Goal: Transaction & Acquisition: Download file/media

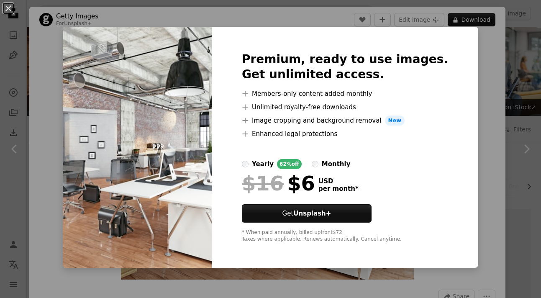
scroll to position [1117, 0]
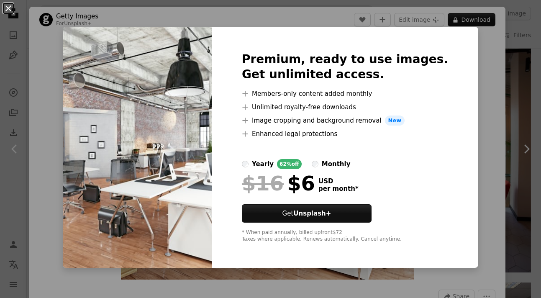
click at [13, 10] on button "An X shape" at bounding box center [8, 8] width 10 height 10
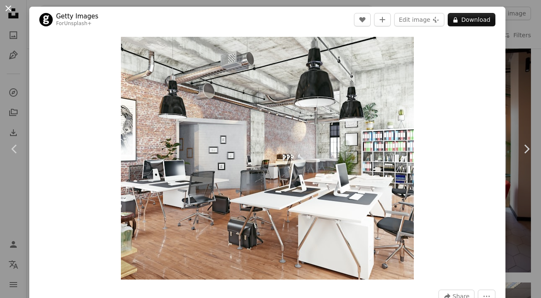
click at [6, 6] on button "An X shape" at bounding box center [8, 8] width 10 height 10
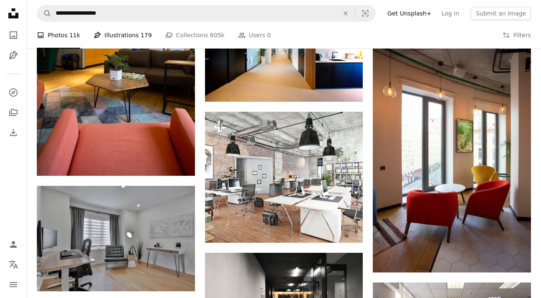
click at [120, 36] on link "Pen Tool Illustrations 179" at bounding box center [123, 35] width 58 height 27
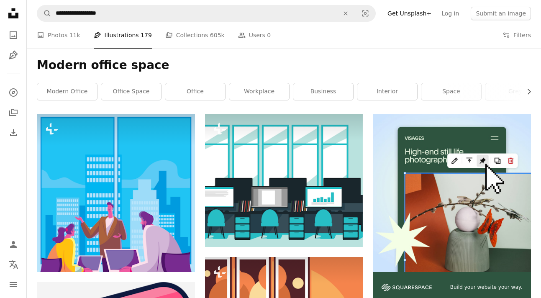
scroll to position [168, 0]
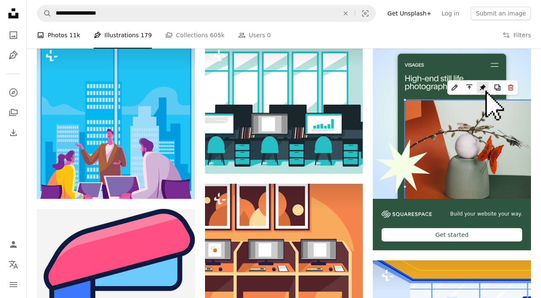
click at [59, 35] on link "A photo Photos 11k" at bounding box center [58, 35] width 43 height 27
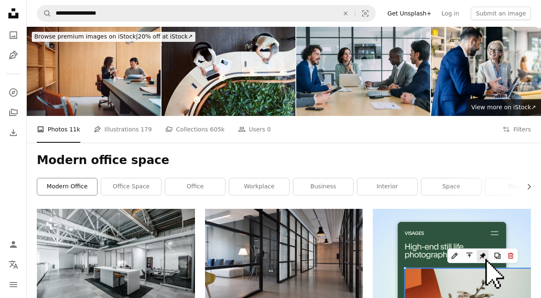
click at [63, 187] on link "modern office" at bounding box center [67, 186] width 60 height 17
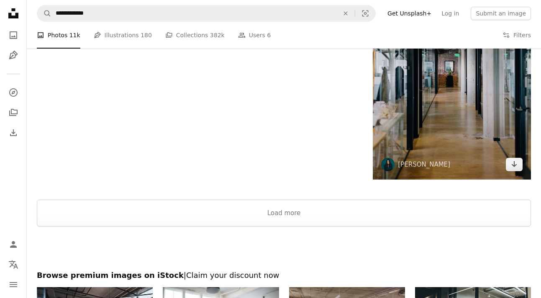
scroll to position [1292, 0]
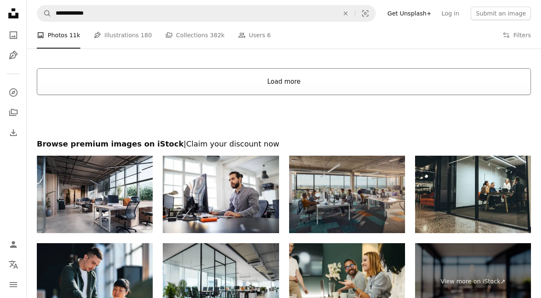
click at [229, 93] on button "Load more" at bounding box center [284, 81] width 494 height 27
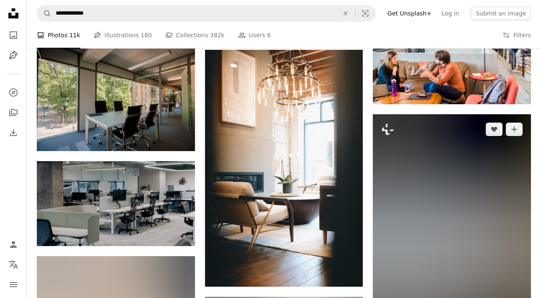
scroll to position [1934, 0]
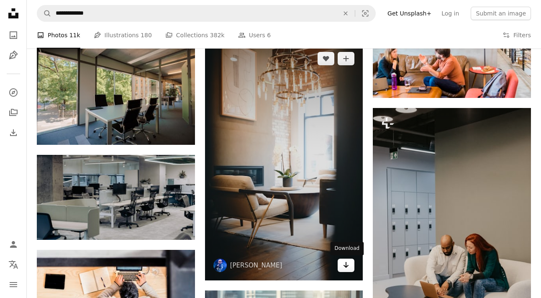
click at [344, 265] on icon "Download" at bounding box center [345, 265] width 5 height 6
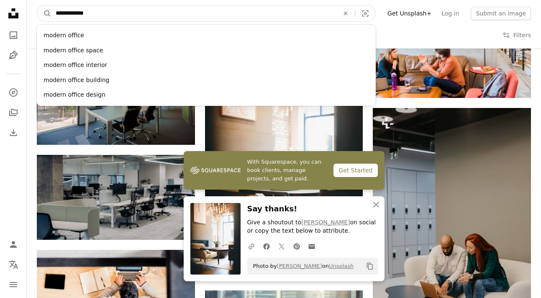
drag, startPoint x: 111, startPoint y: 13, endPoint x: 54, endPoint y: 12, distance: 56.4
click at [54, 12] on input "**********" at bounding box center [193, 13] width 285 height 16
paste input "**********"
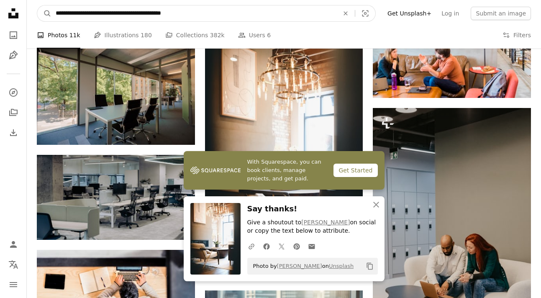
type input "**********"
click at [37, 5] on button "A magnifying glass" at bounding box center [44, 13] width 14 height 16
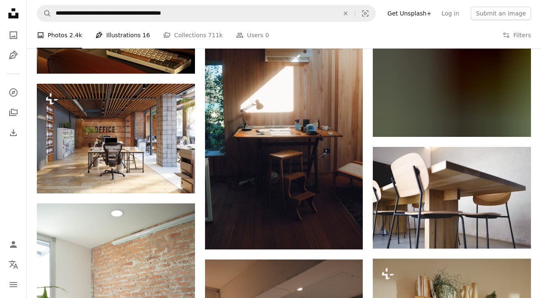
scroll to position [712, 0]
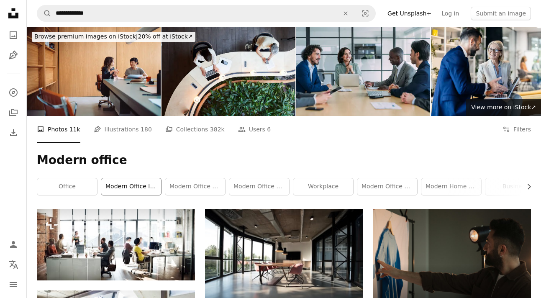
click at [130, 187] on link "modern office interior" at bounding box center [131, 186] width 60 height 17
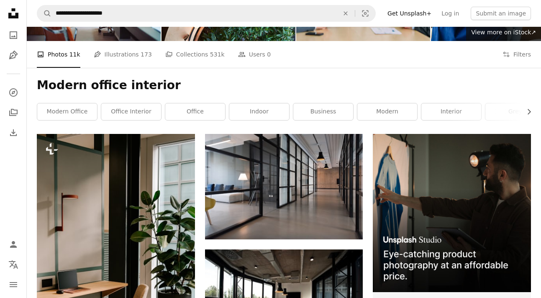
scroll to position [108, 0]
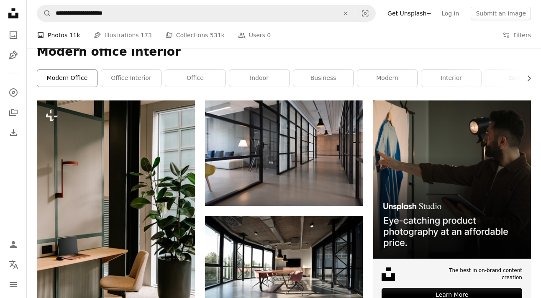
click at [76, 83] on link "modern office" at bounding box center [67, 78] width 60 height 17
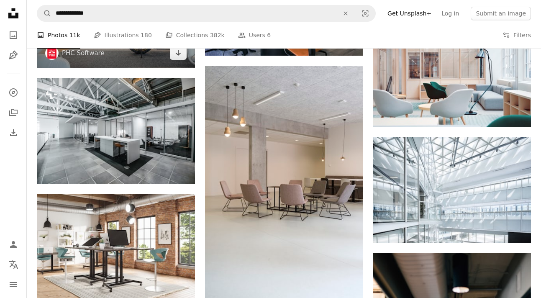
scroll to position [314, 0]
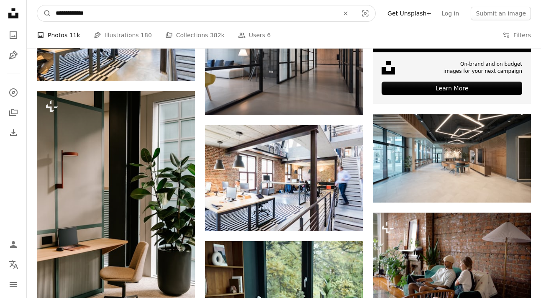
drag, startPoint x: 123, startPoint y: 17, endPoint x: 0, endPoint y: 14, distance: 123.4
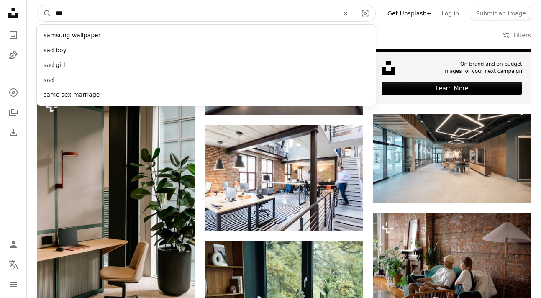
type input "****"
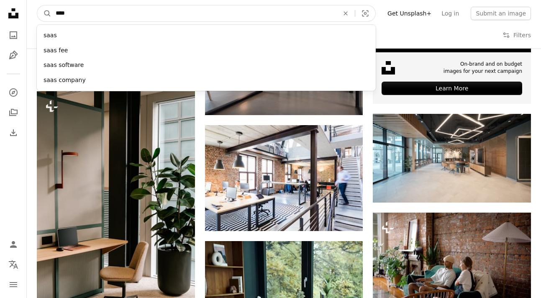
click button "A magnifying glass" at bounding box center [44, 13] width 14 height 16
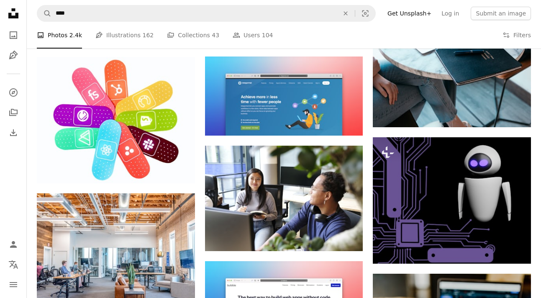
scroll to position [724, 0]
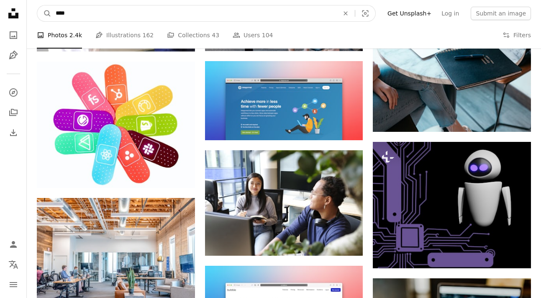
drag, startPoint x: 77, startPoint y: 15, endPoint x: -22, endPoint y: 12, distance: 99.2
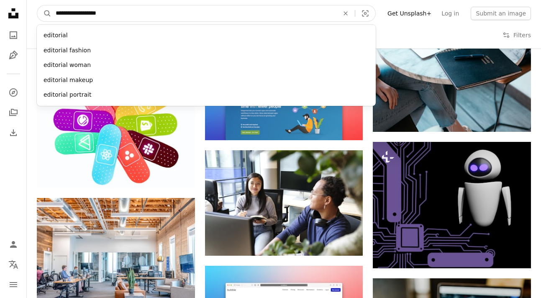
type input "**********"
click at [37, 5] on button "A magnifying glass" at bounding box center [44, 13] width 14 height 16
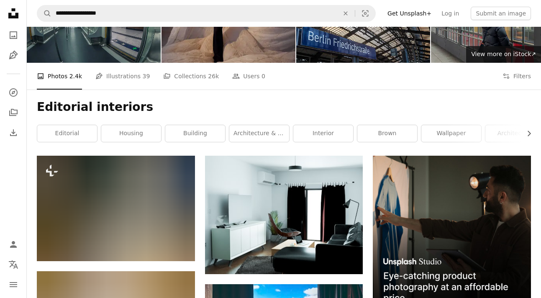
scroll to position [90, 0]
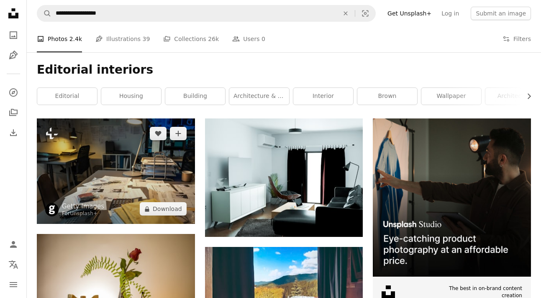
click at [117, 165] on img at bounding box center [116, 170] width 158 height 105
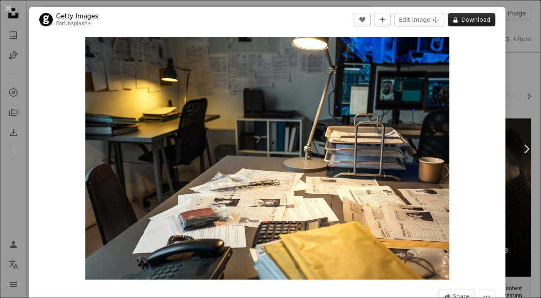
click at [476, 21] on button "A lock Download" at bounding box center [471, 19] width 48 height 13
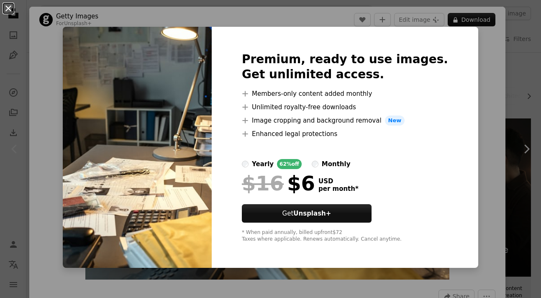
click at [7, 10] on button "An X shape" at bounding box center [8, 8] width 10 height 10
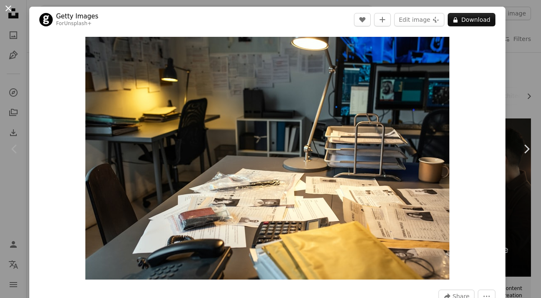
click at [11, 13] on button "An X shape" at bounding box center [8, 8] width 10 height 10
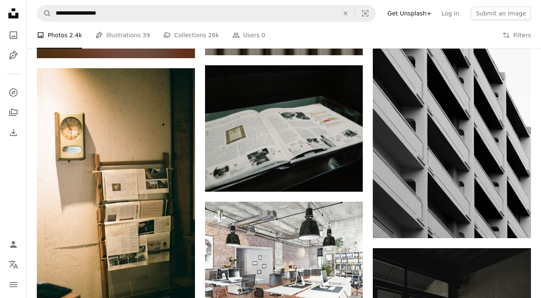
scroll to position [760, 0]
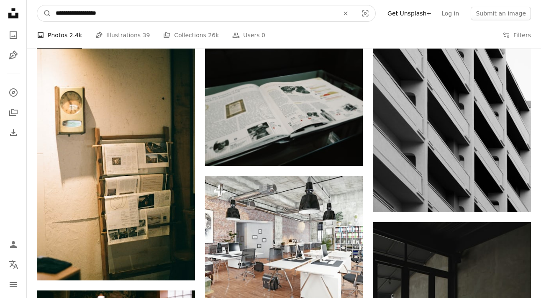
drag, startPoint x: 128, startPoint y: 13, endPoint x: -14, endPoint y: 11, distance: 141.3
paste input "**********"
type input "**********"
click button "A magnifying glass" at bounding box center [44, 13] width 14 height 16
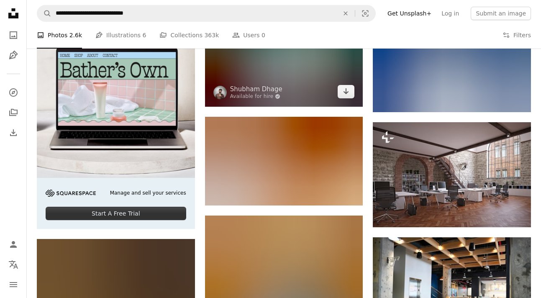
scroll to position [1336, 0]
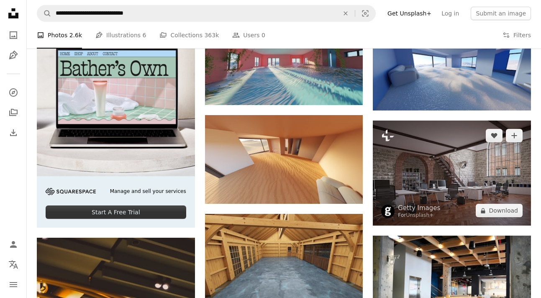
click at [436, 171] on img at bounding box center [452, 172] width 158 height 105
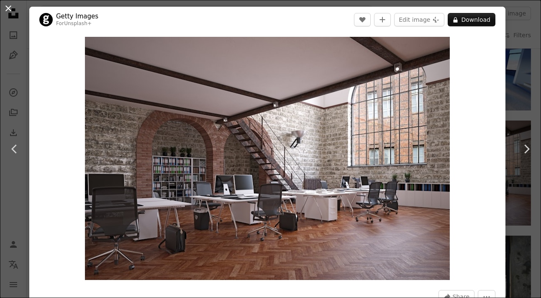
click at [11, 12] on button "An X shape" at bounding box center [8, 8] width 10 height 10
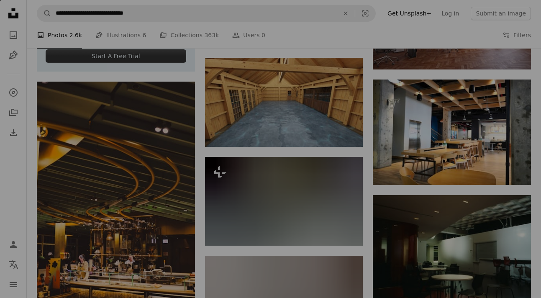
scroll to position [1514, 0]
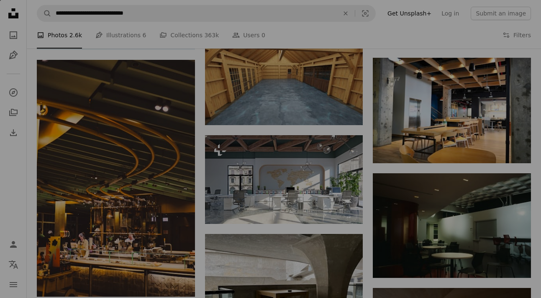
click at [465, 148] on div at bounding box center [270, 149] width 541 height 298
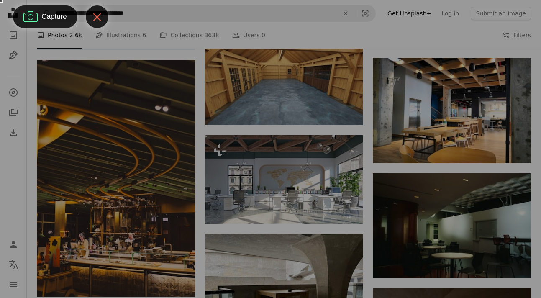
click at [104, 19] on button at bounding box center [97, 16] width 23 height 23
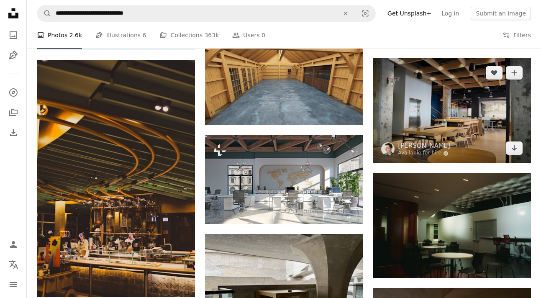
click at [414, 90] on img at bounding box center [452, 110] width 158 height 105
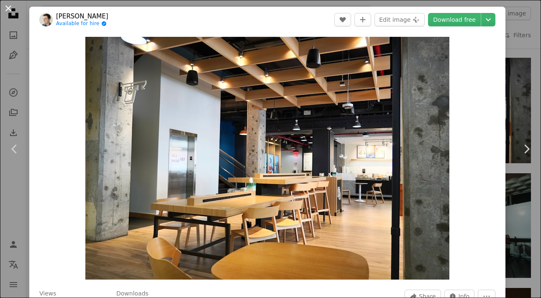
click at [12, 9] on button "An X shape" at bounding box center [8, 8] width 10 height 10
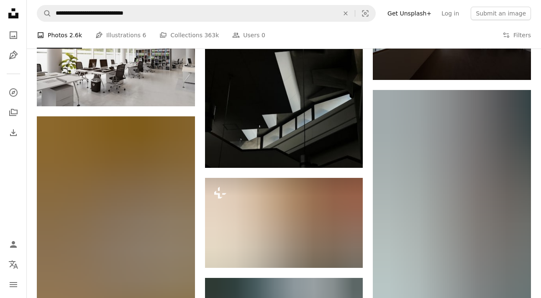
scroll to position [1904, 0]
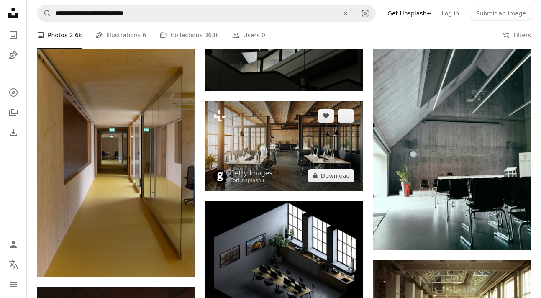
click at [304, 163] on img at bounding box center [284, 146] width 158 height 90
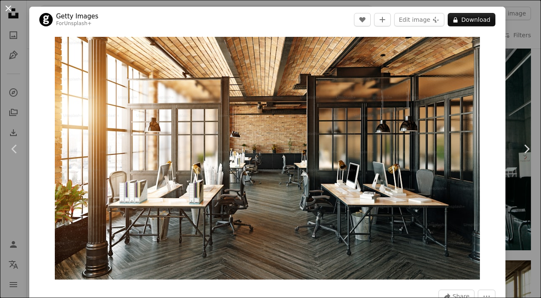
click at [8, 6] on button "An X shape" at bounding box center [8, 8] width 10 height 10
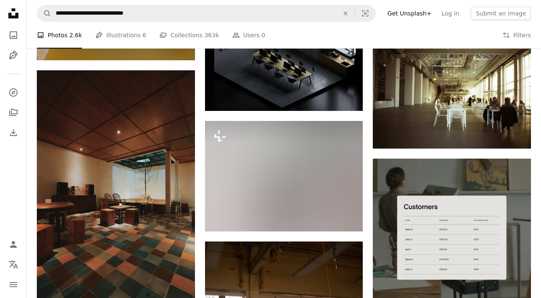
scroll to position [2133, 0]
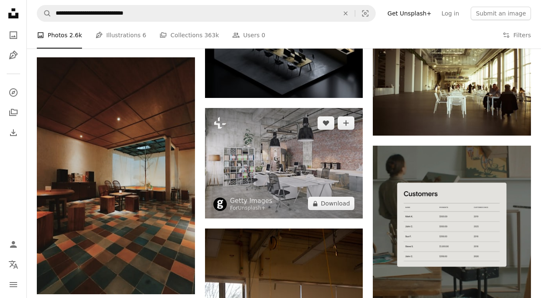
click at [248, 147] on img at bounding box center [284, 163] width 158 height 110
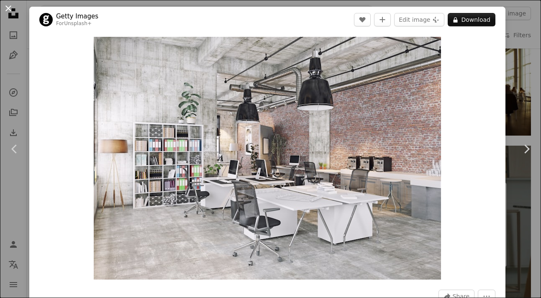
click at [7, 8] on button "An X shape" at bounding box center [8, 8] width 10 height 10
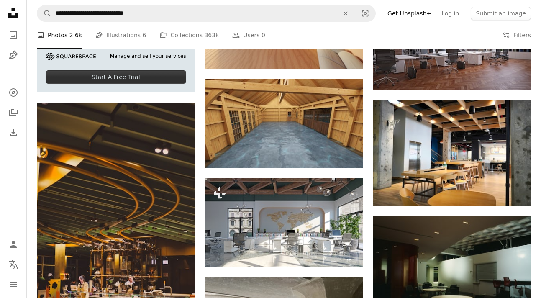
scroll to position [1417, 0]
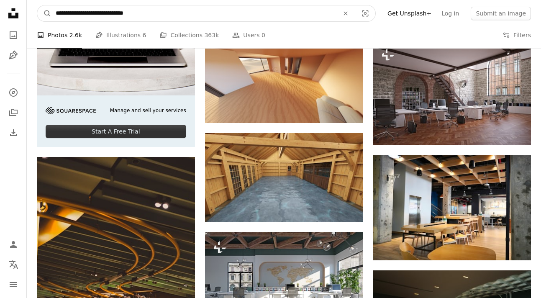
drag, startPoint x: 157, startPoint y: 13, endPoint x: -23, endPoint y: 8, distance: 179.4
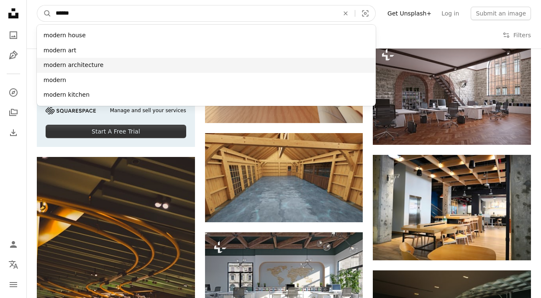
type input "******"
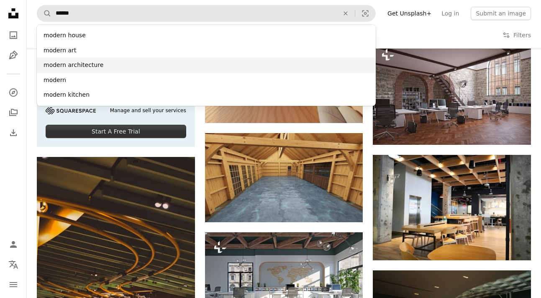
click at [95, 67] on div "modern architecture" at bounding box center [206, 65] width 339 height 15
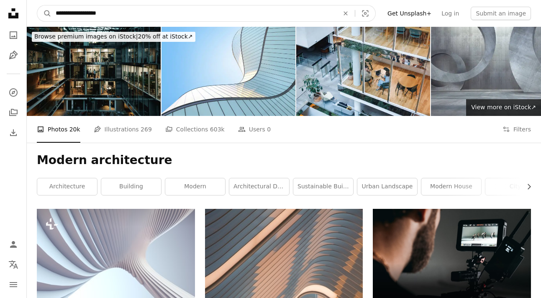
drag, startPoint x: 106, startPoint y: 11, endPoint x: -23, endPoint y: 6, distance: 128.4
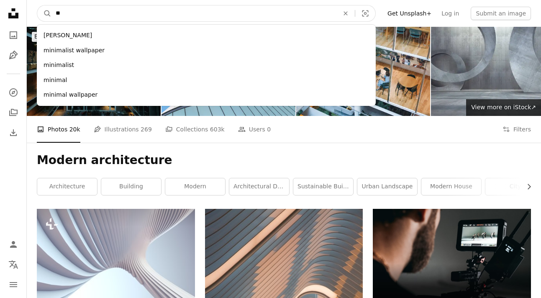
type input "*"
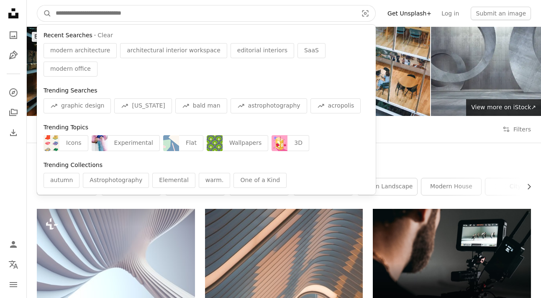
type input "*"
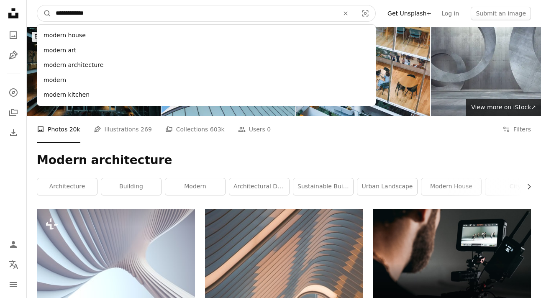
type input "**********"
click at [37, 5] on button "A magnifying glass" at bounding box center [44, 13] width 14 height 16
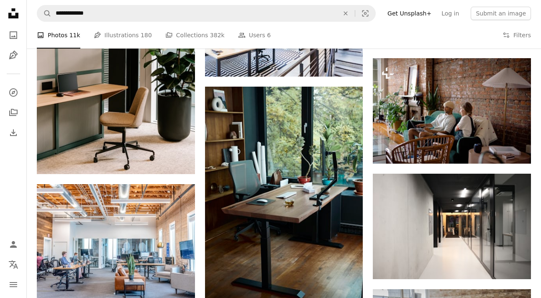
scroll to position [468, 0]
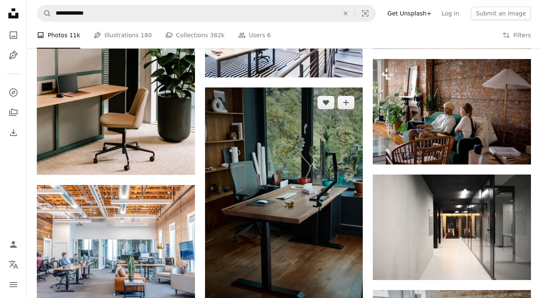
click at [275, 149] on img at bounding box center [284, 205] width 158 height 237
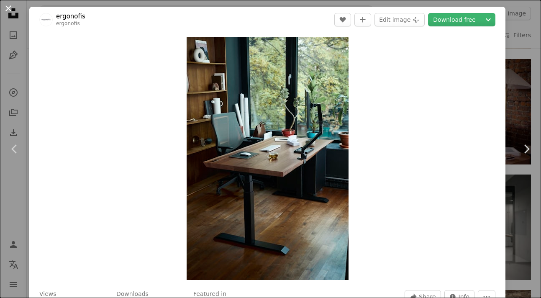
click at [8, 8] on button "An X shape" at bounding box center [8, 8] width 10 height 10
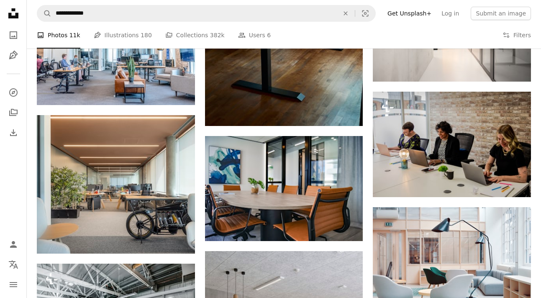
scroll to position [666, 0]
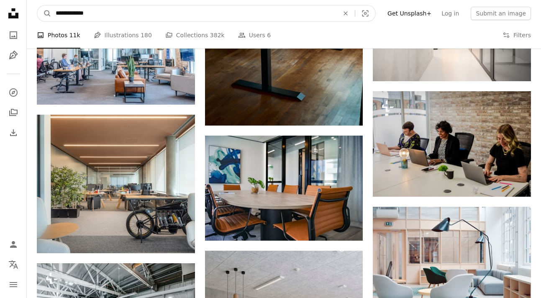
drag, startPoint x: 123, startPoint y: 13, endPoint x: -23, endPoint y: 9, distance: 146.0
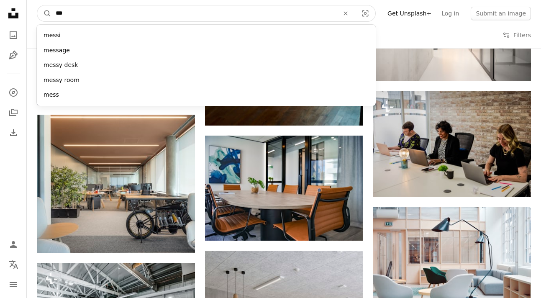
type input "*"
type input "**********"
click button "A magnifying glass" at bounding box center [44, 13] width 14 height 16
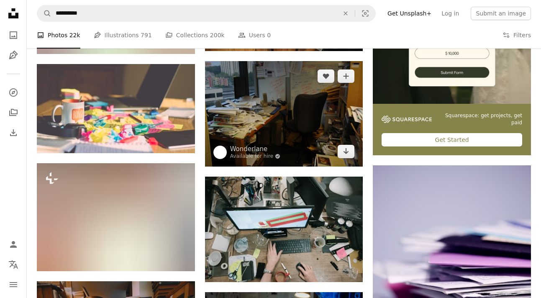
scroll to position [270, 0]
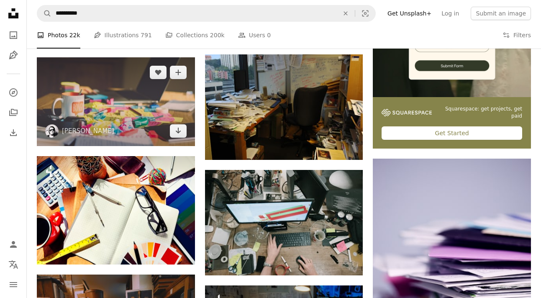
click at [122, 115] on img at bounding box center [116, 101] width 158 height 89
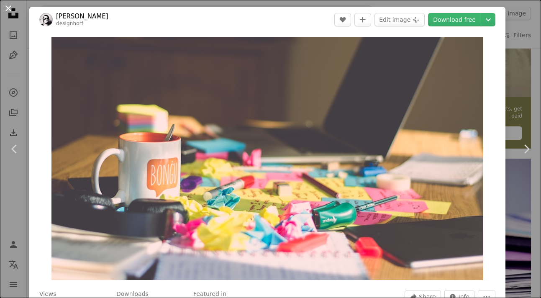
click at [9, 8] on button "An X shape" at bounding box center [8, 8] width 10 height 10
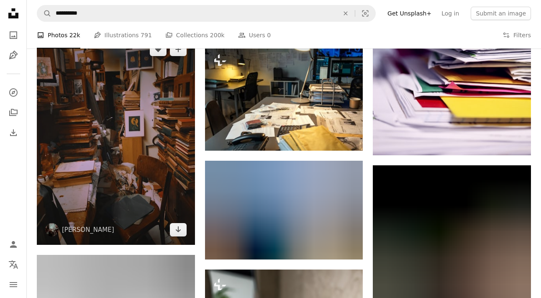
scroll to position [514, 0]
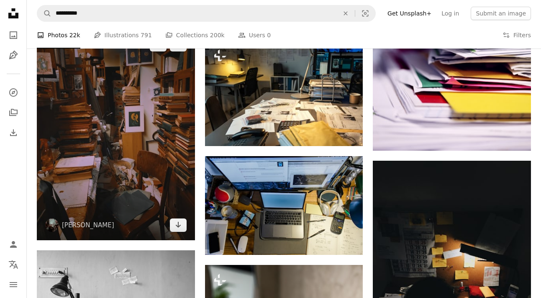
click at [120, 117] on img at bounding box center [116, 135] width 158 height 210
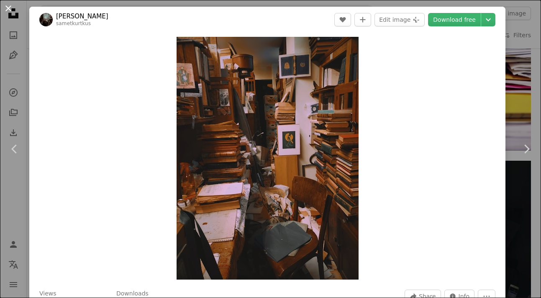
click at [7, 8] on button "An X shape" at bounding box center [8, 8] width 10 height 10
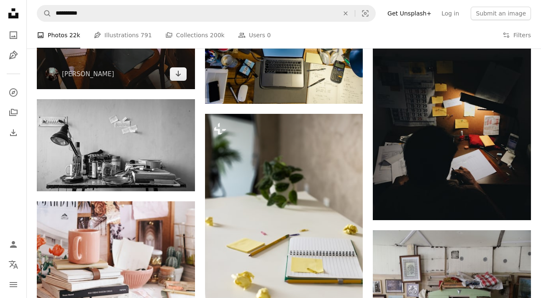
scroll to position [697, 0]
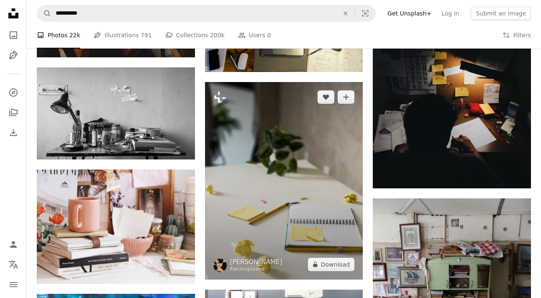
click at [274, 160] on img at bounding box center [284, 180] width 158 height 197
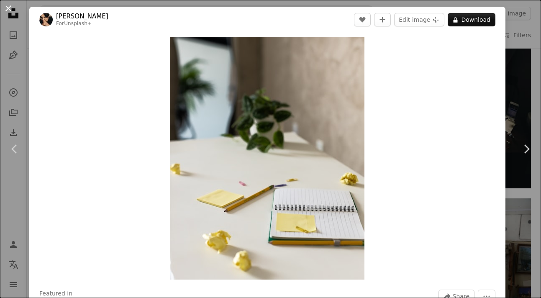
click at [7, 8] on button "An X shape" at bounding box center [8, 8] width 10 height 10
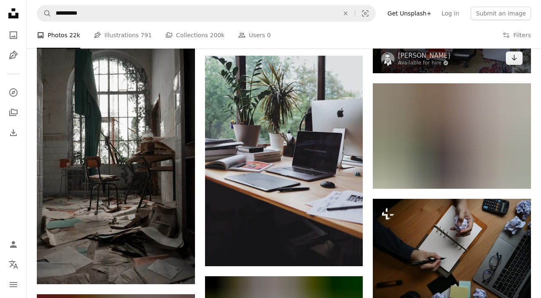
scroll to position [1068, 0]
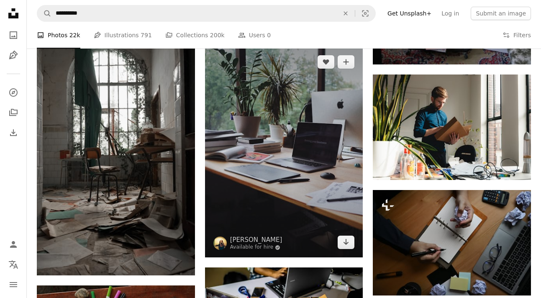
click at [263, 116] on img at bounding box center [284, 152] width 158 height 210
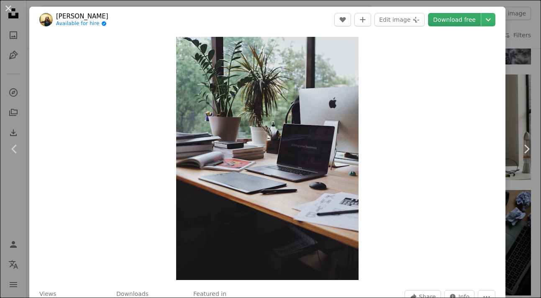
click at [458, 20] on link "Download free" at bounding box center [454, 19] width 53 height 13
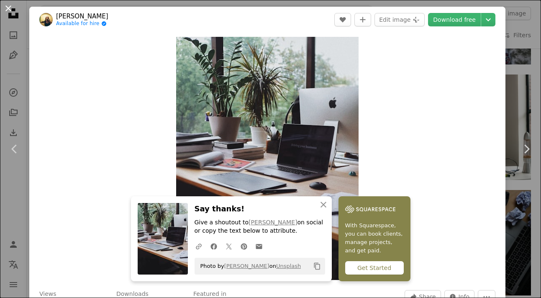
click at [8, 10] on button "An X shape" at bounding box center [8, 8] width 10 height 10
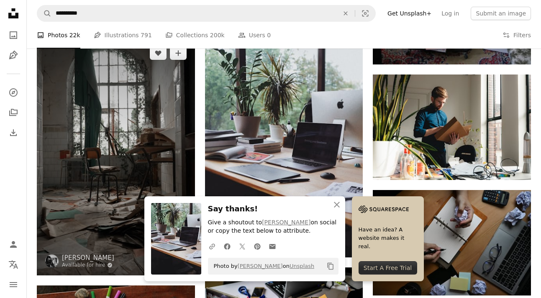
click at [125, 132] on img at bounding box center [116, 156] width 158 height 237
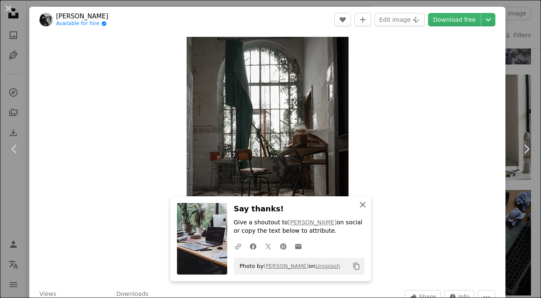
click at [365, 207] on icon "An X shape" at bounding box center [362, 204] width 10 height 10
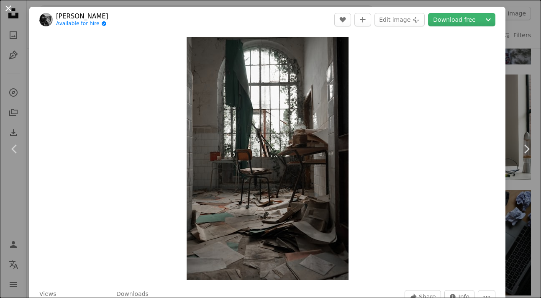
click at [9, 9] on button "An X shape" at bounding box center [8, 8] width 10 height 10
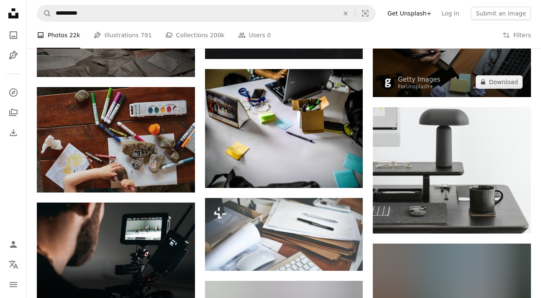
scroll to position [1404, 0]
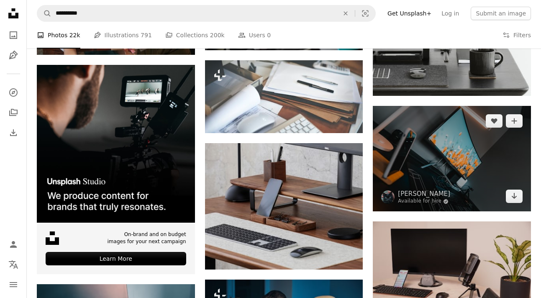
click at [490, 167] on img at bounding box center [452, 158] width 158 height 105
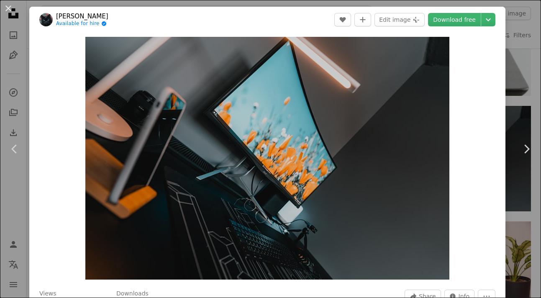
drag, startPoint x: 7, startPoint y: 9, endPoint x: 298, endPoint y: 112, distance: 308.9
click at [7, 9] on button "An X shape" at bounding box center [8, 8] width 10 height 10
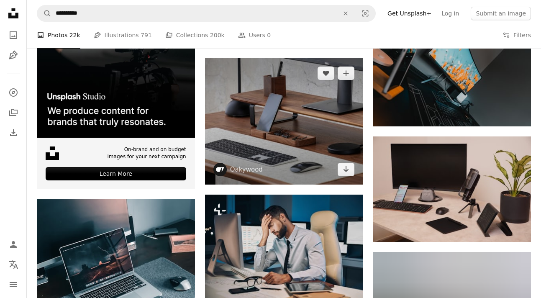
scroll to position [1486, 0]
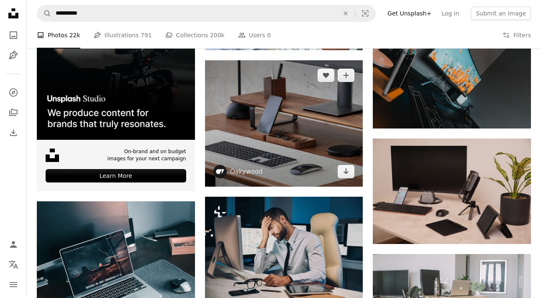
click at [315, 125] on img at bounding box center [284, 123] width 158 height 126
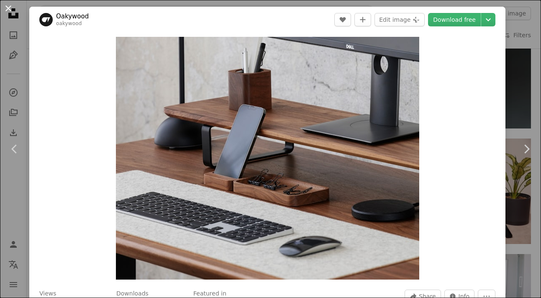
click at [7, 8] on button "An X shape" at bounding box center [8, 8] width 10 height 10
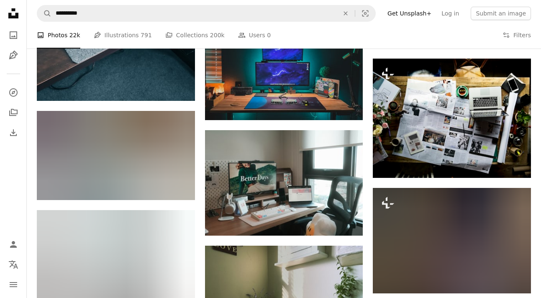
scroll to position [1796, 0]
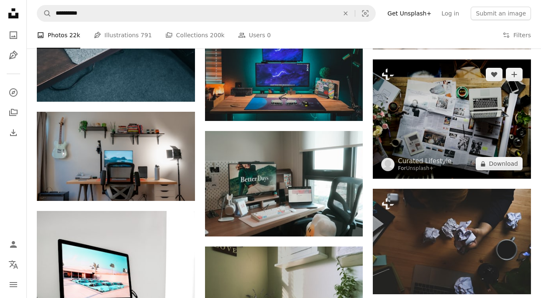
click at [415, 112] on img at bounding box center [452, 118] width 158 height 119
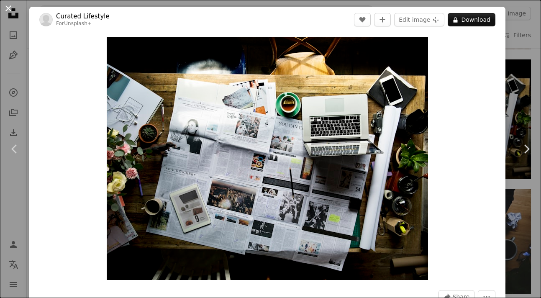
click at [10, 5] on button "An X shape" at bounding box center [8, 8] width 10 height 10
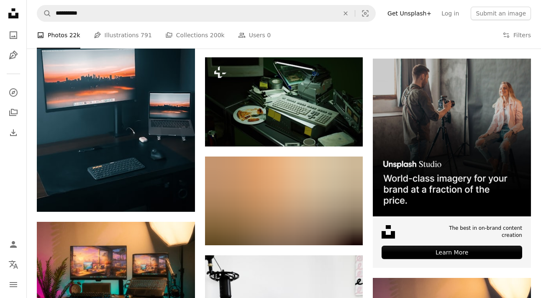
scroll to position [2641, 0]
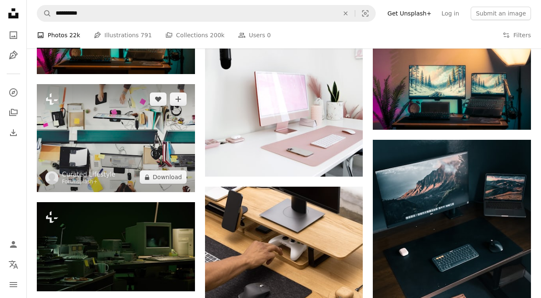
click at [128, 161] on img at bounding box center [116, 138] width 158 height 108
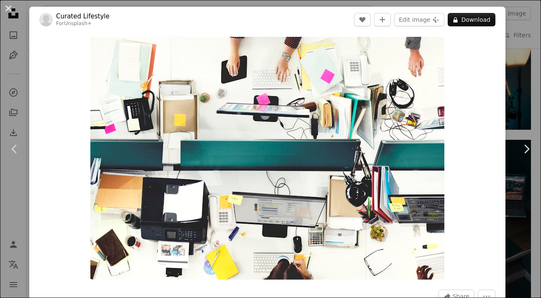
click at [5, 9] on button "An X shape" at bounding box center [8, 8] width 10 height 10
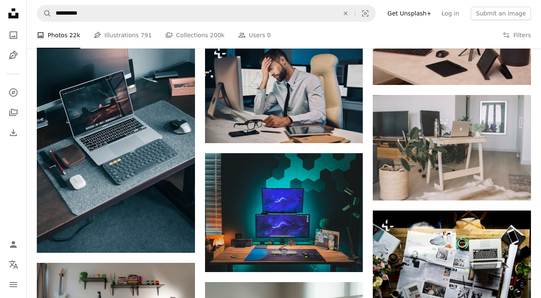
scroll to position [1386, 0]
